Goal: Communication & Community: Ask a question

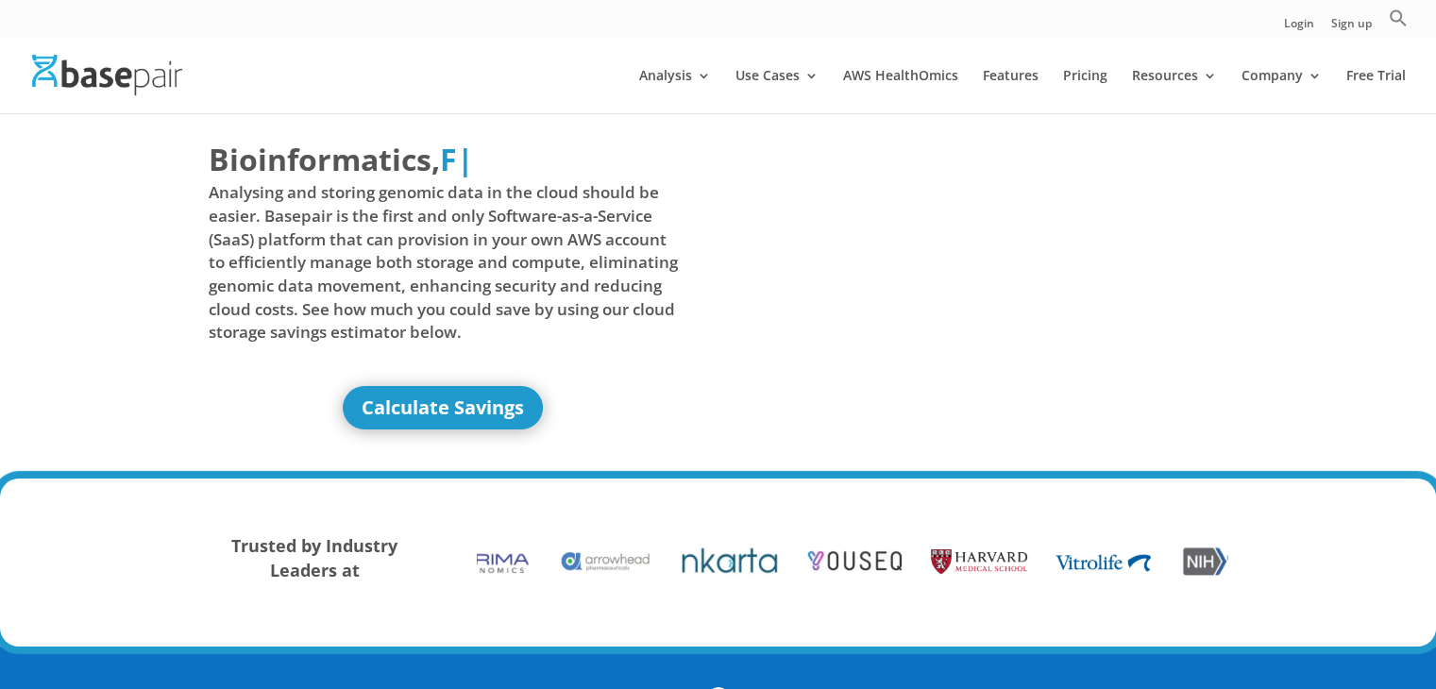
click at [1076, 60] on div at bounding box center [746, 76] width 1436 height 76
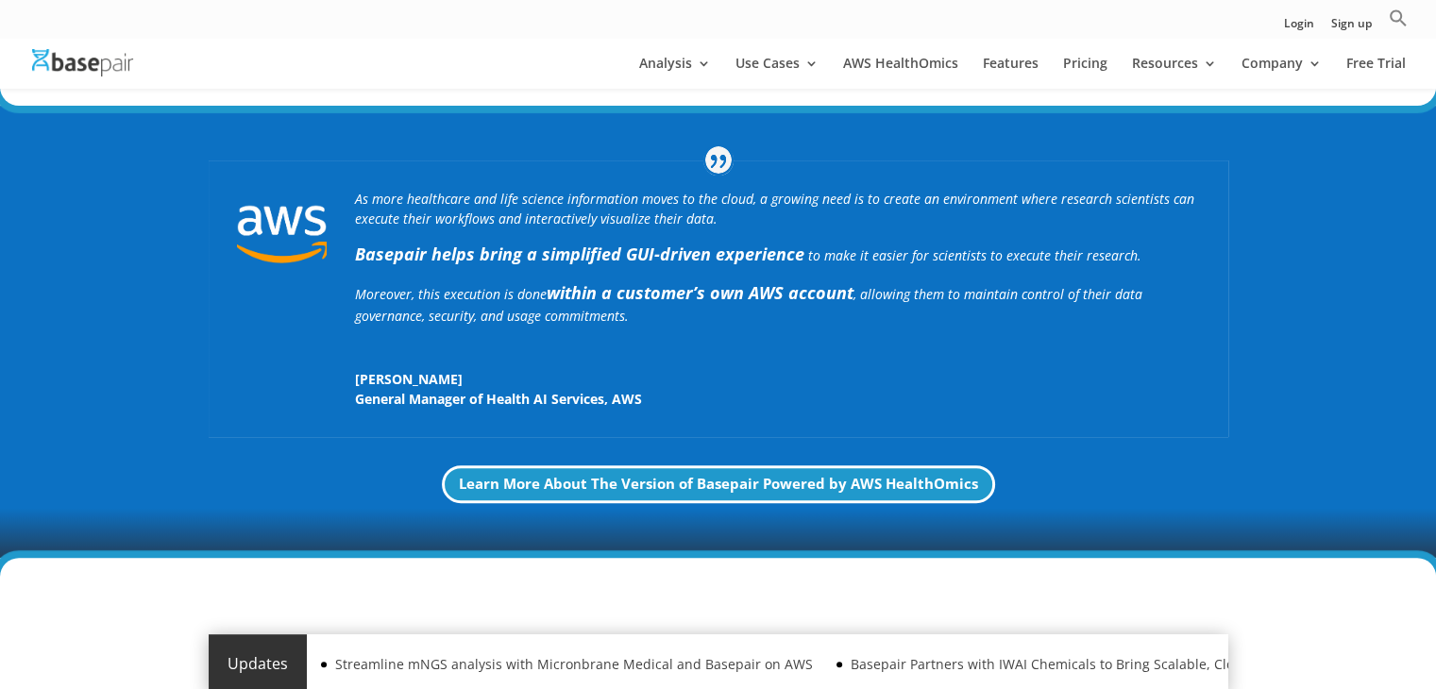
scroll to position [514, 0]
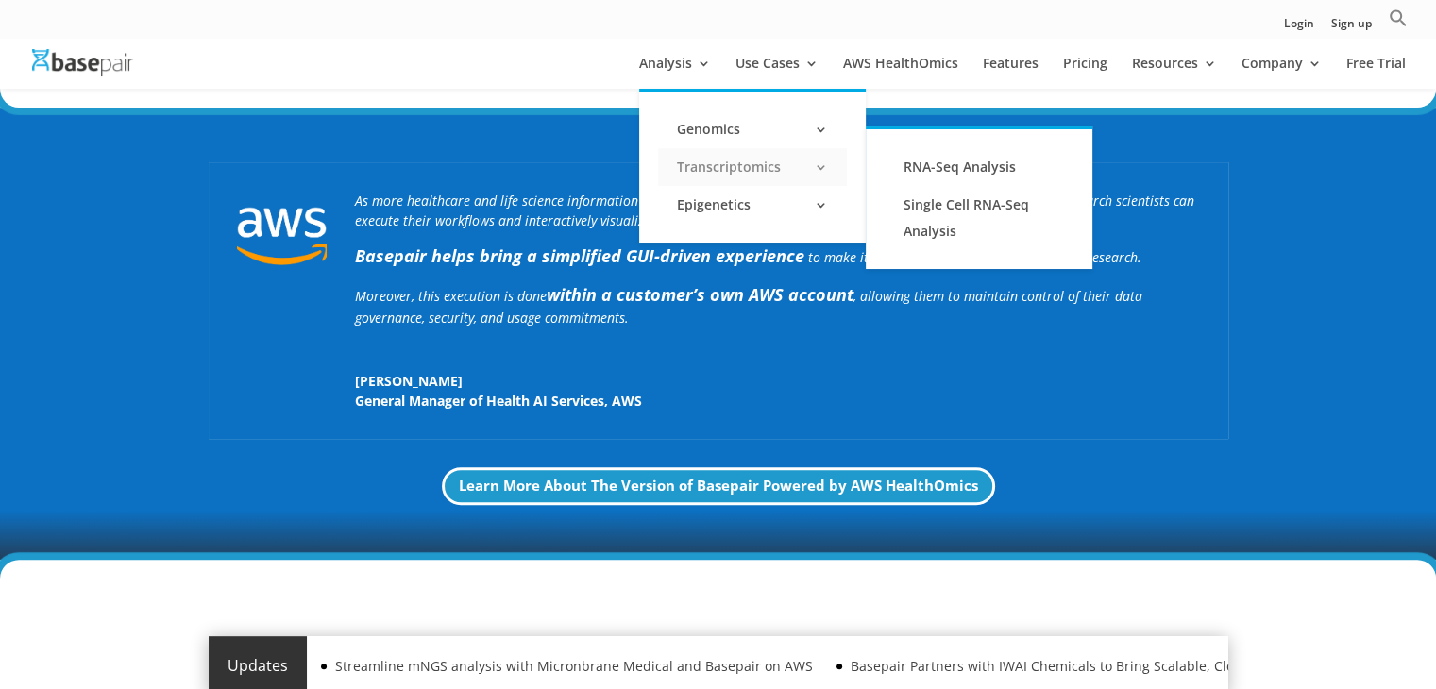
click at [720, 163] on link "Transcriptomics" at bounding box center [752, 167] width 189 height 38
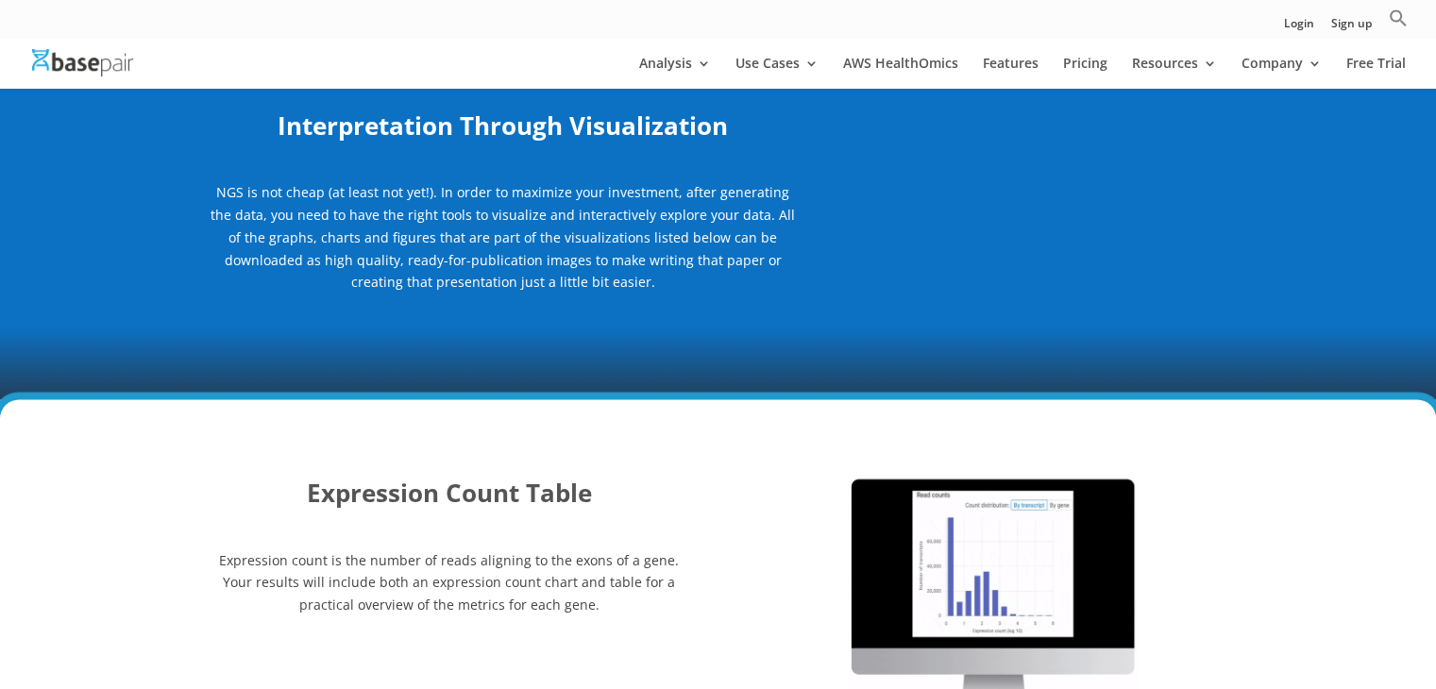
scroll to position [2323, 0]
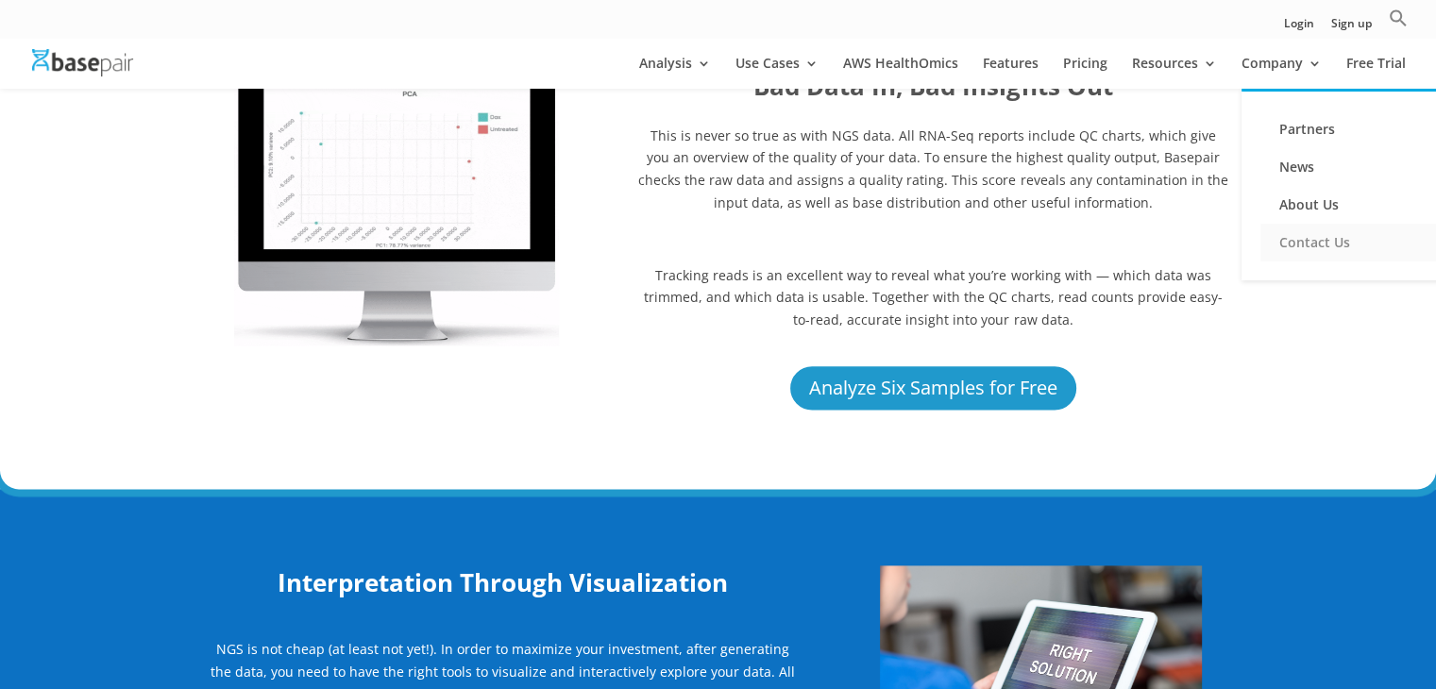
click at [1314, 242] on link "Contact Us" at bounding box center [1355, 243] width 189 height 38
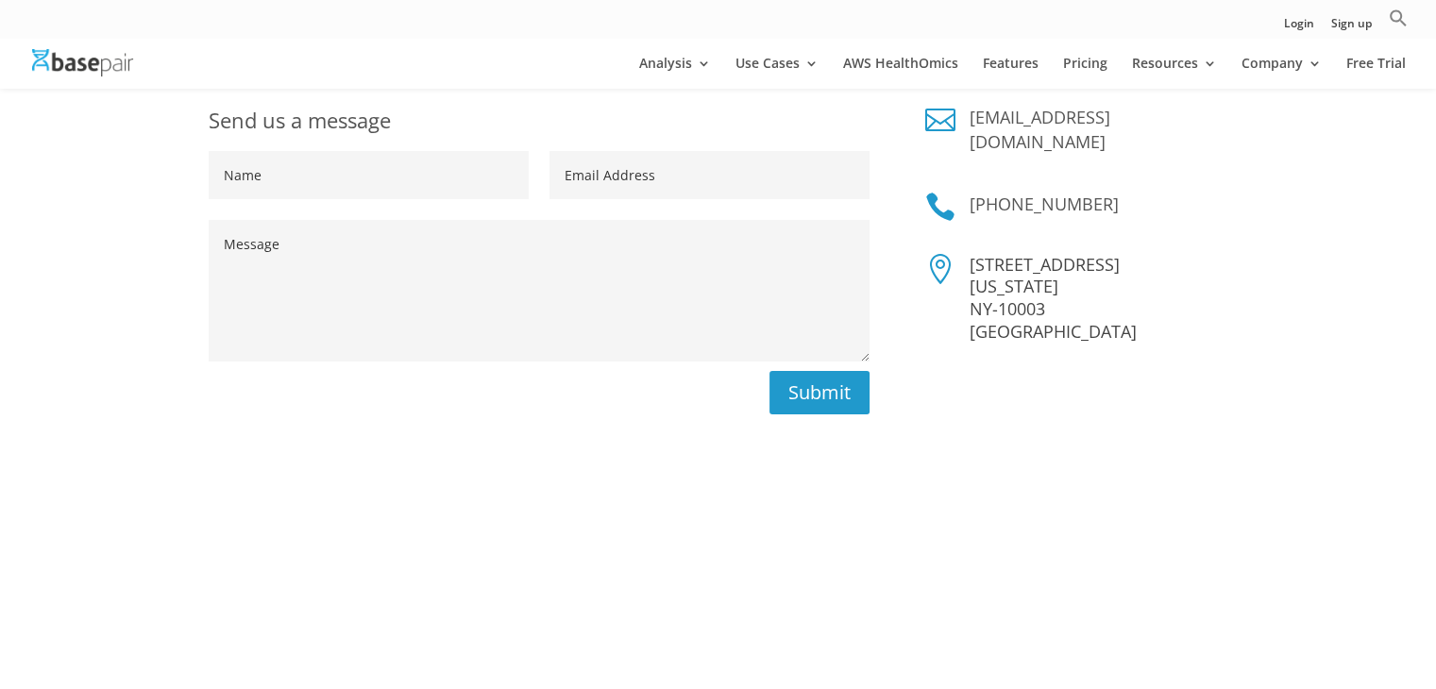
scroll to position [383, 0]
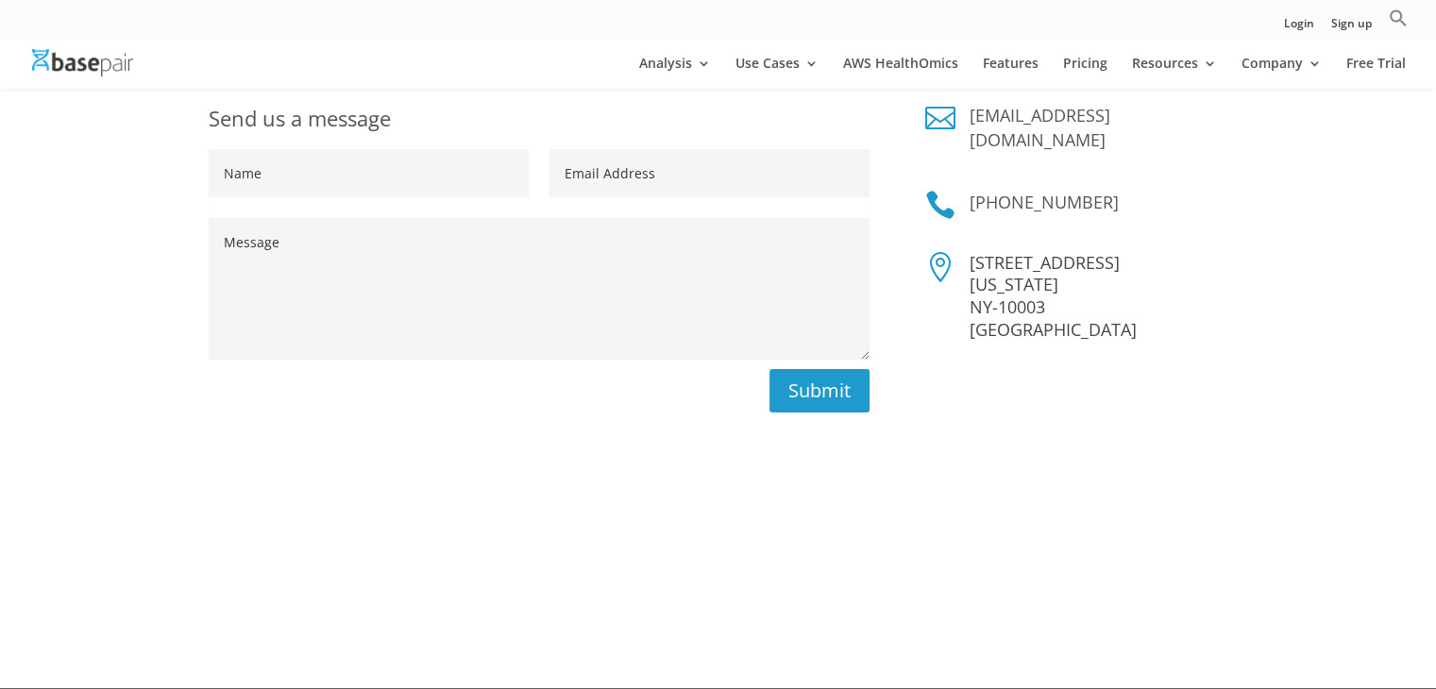
click at [272, 182] on input "Name" at bounding box center [369, 173] width 320 height 48
type input "Sathvika"
click at [633, 175] on input "Email Address" at bounding box center [710, 173] width 320 height 48
type input "[EMAIL_ADDRESS][DOMAIN_NAME]"
click at [317, 309] on textarea "Message" at bounding box center [539, 289] width 661 height 142
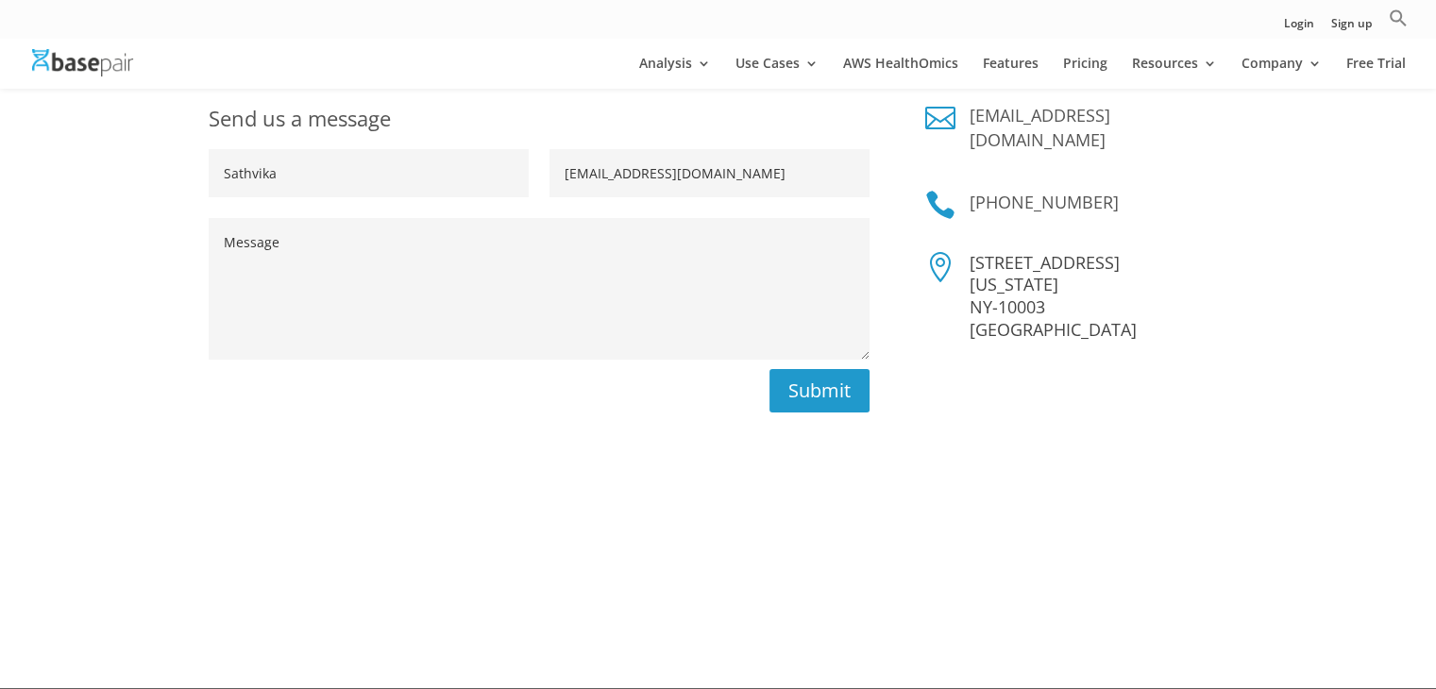
paste textarea "L ipsu dolo sitamet conse adi elit. S do Eiusmodt Incidi, utlaboree dolorema al…"
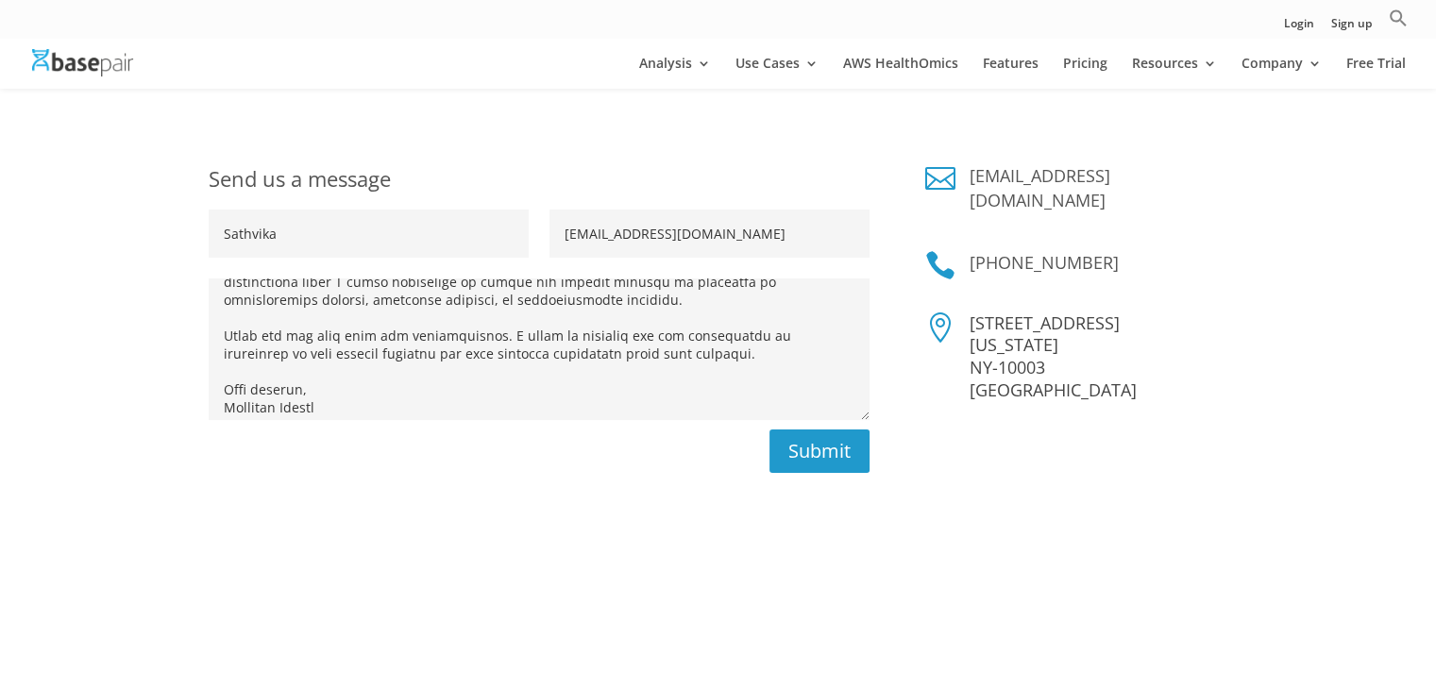
scroll to position [312, 0]
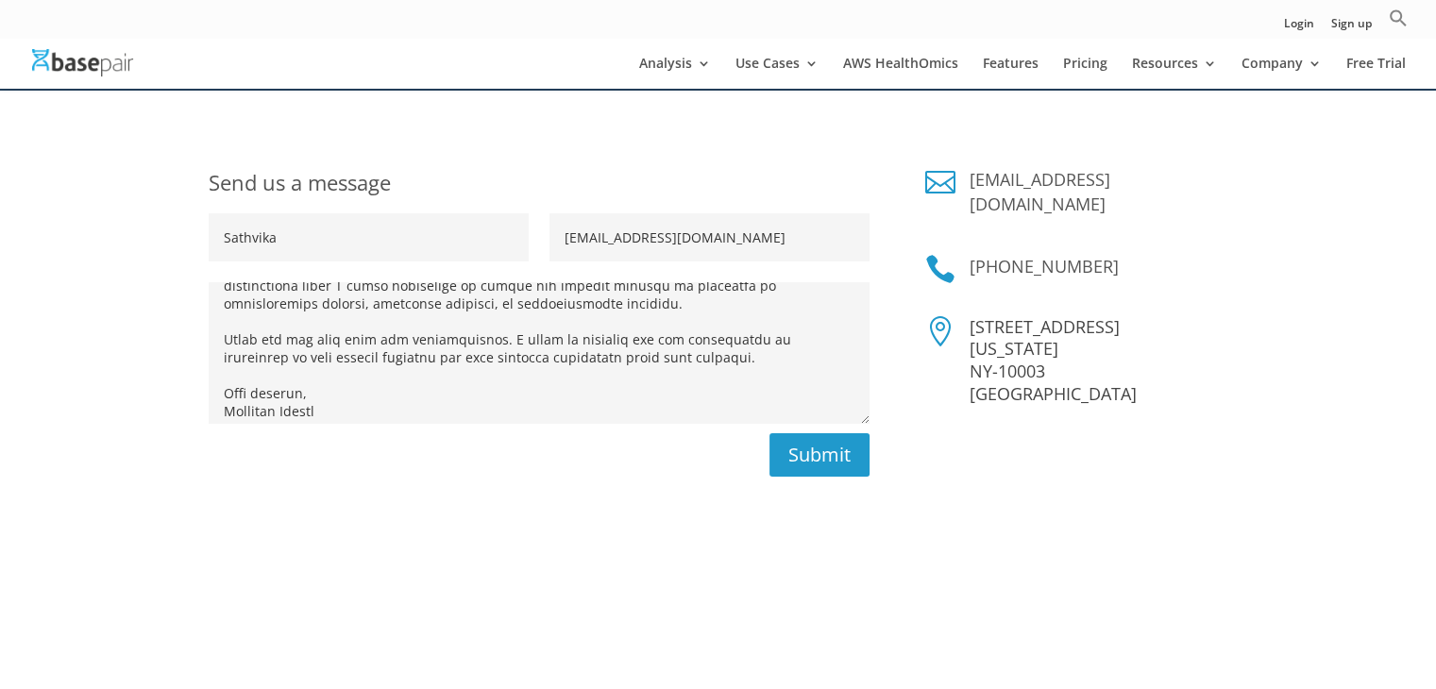
click at [372, 307] on textarea "Message" at bounding box center [539, 353] width 661 height 142
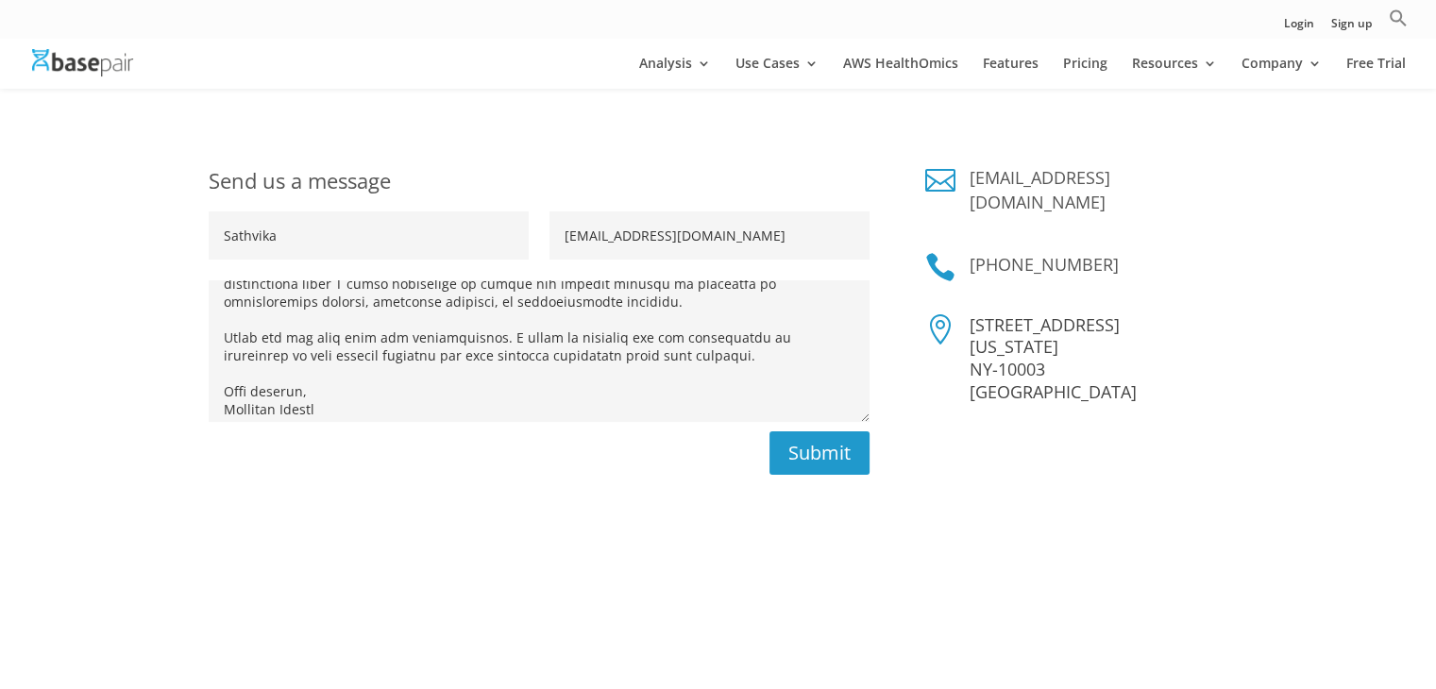
scroll to position [313, 0]
click at [228, 345] on textarea "Message" at bounding box center [539, 351] width 661 height 142
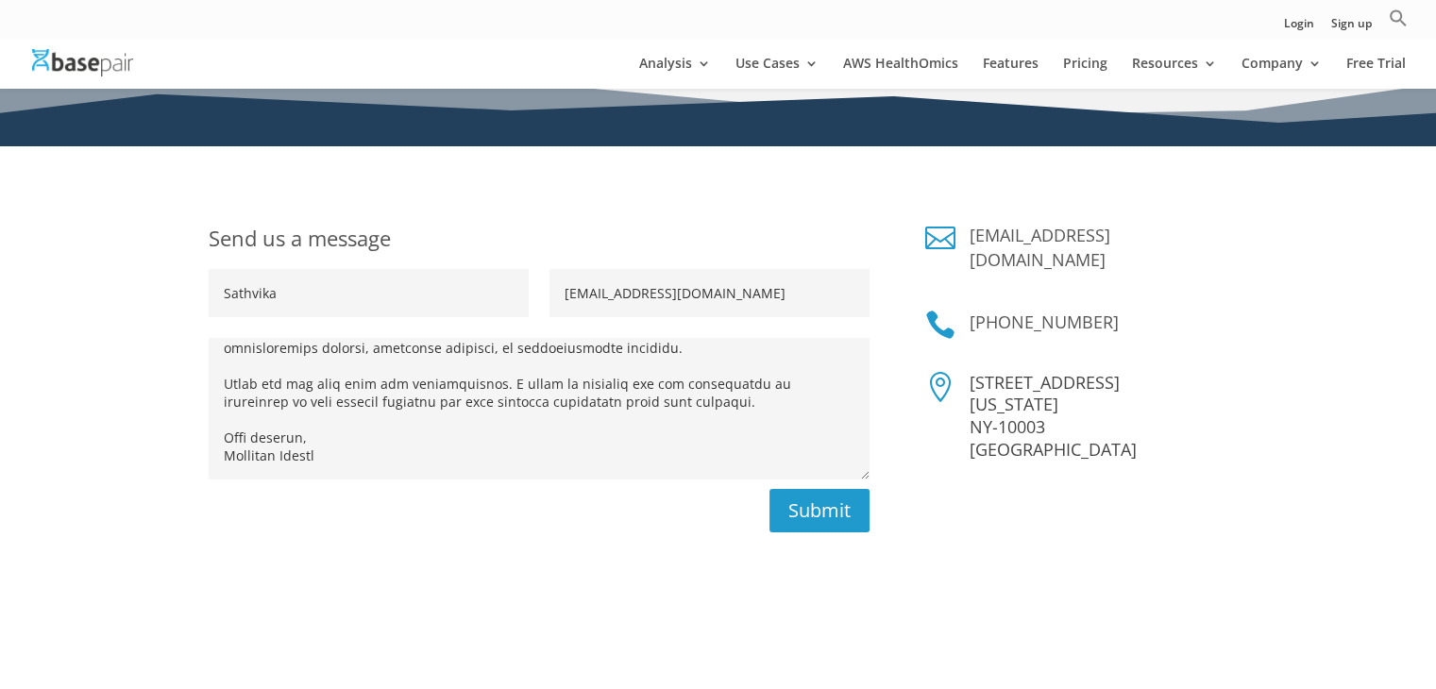
scroll to position [257, 0]
type textarea "L ipsu dolo sitamet conse adi elit. S do Eiusmodt Incidi, utlaboree dolorema al…"
click at [838, 516] on button "Submit" at bounding box center [812, 509] width 113 height 43
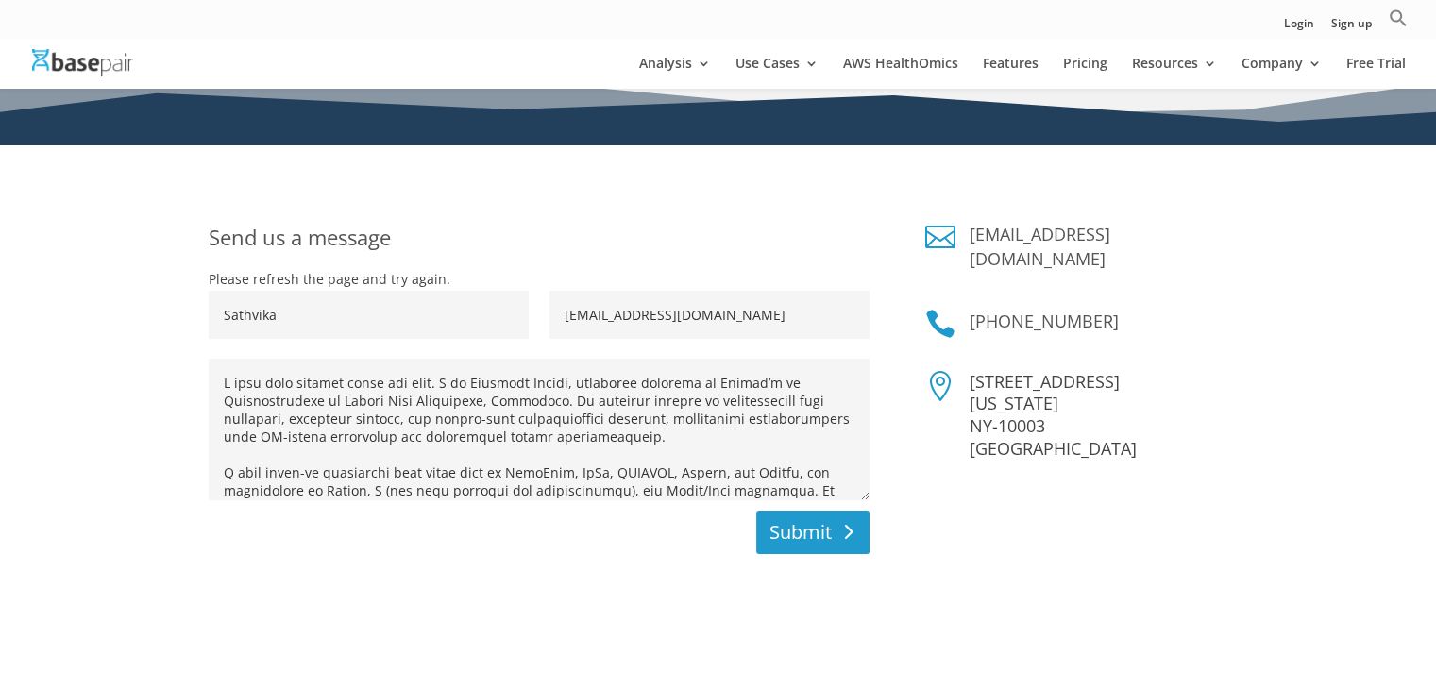
click at [814, 522] on button "Submit" at bounding box center [812, 532] width 113 height 43
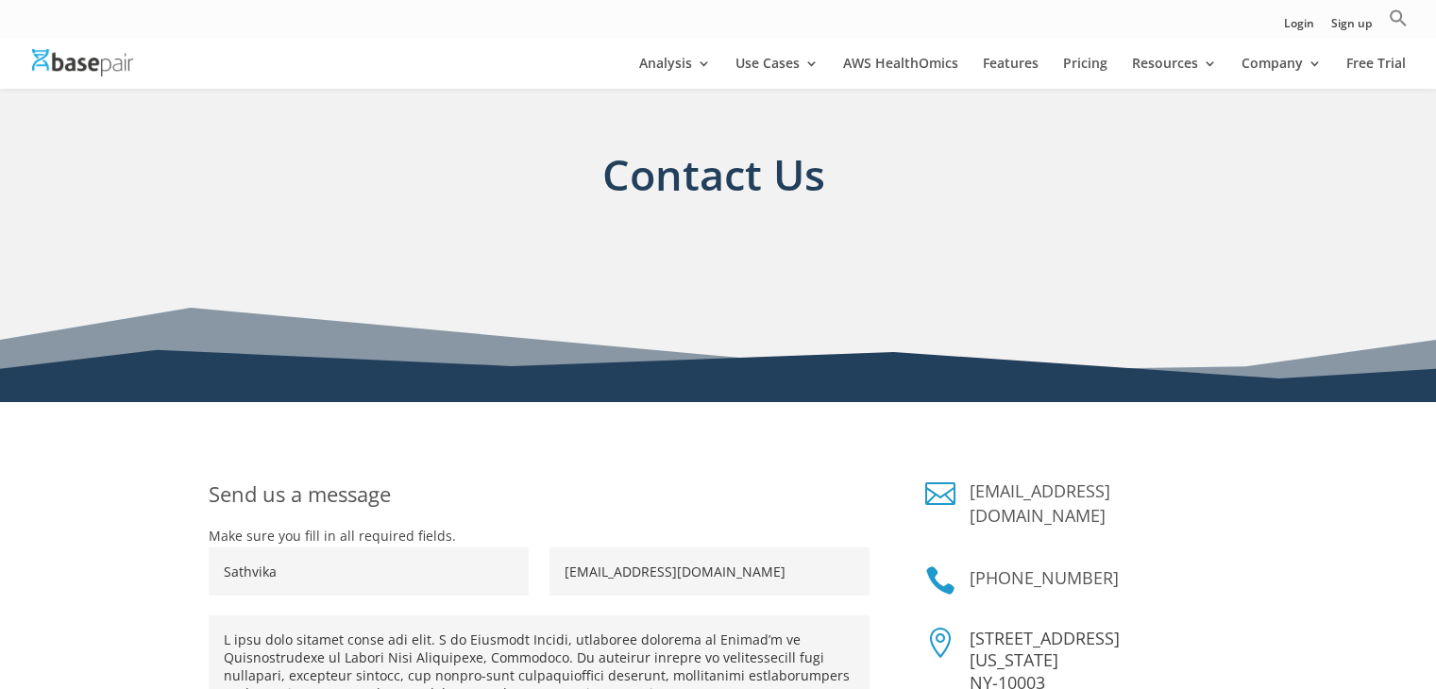
scroll to position [392, 0]
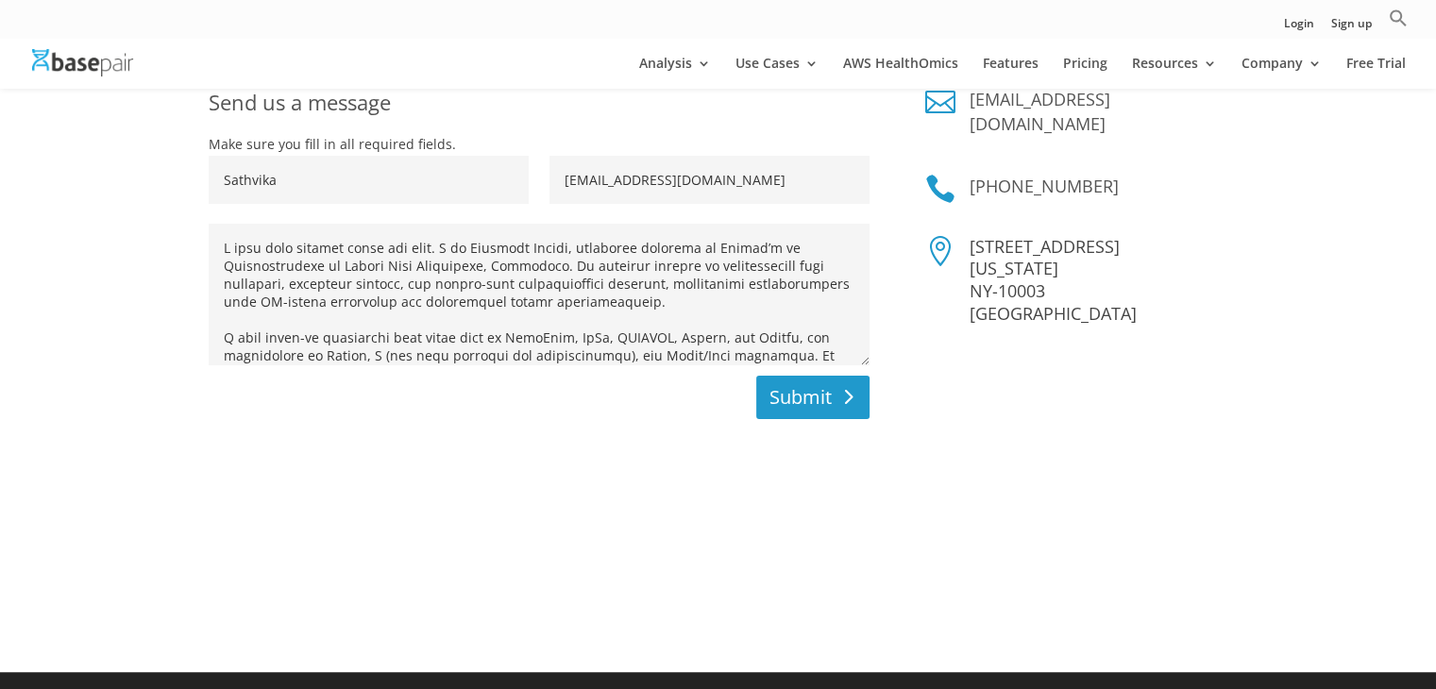
click at [817, 394] on button "Submit" at bounding box center [812, 397] width 113 height 43
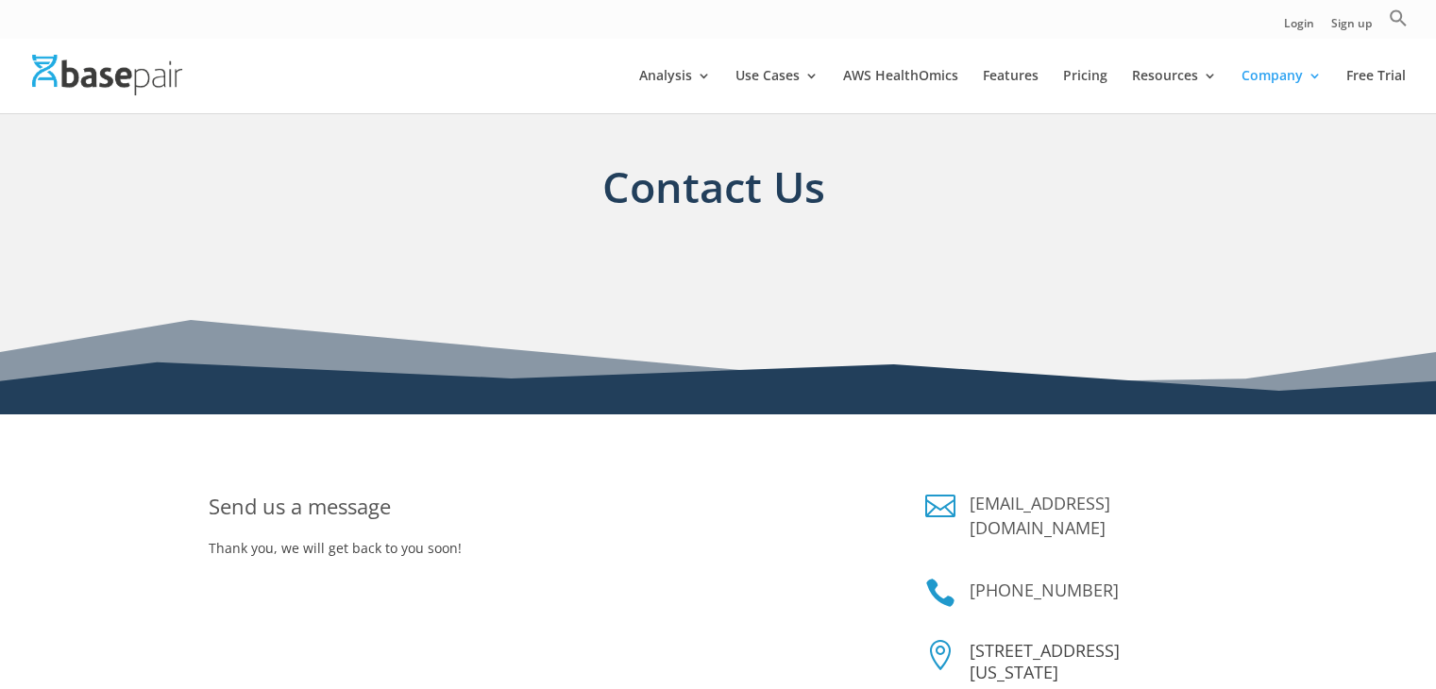
scroll to position [0, 0]
